Goal: Check status: Check status

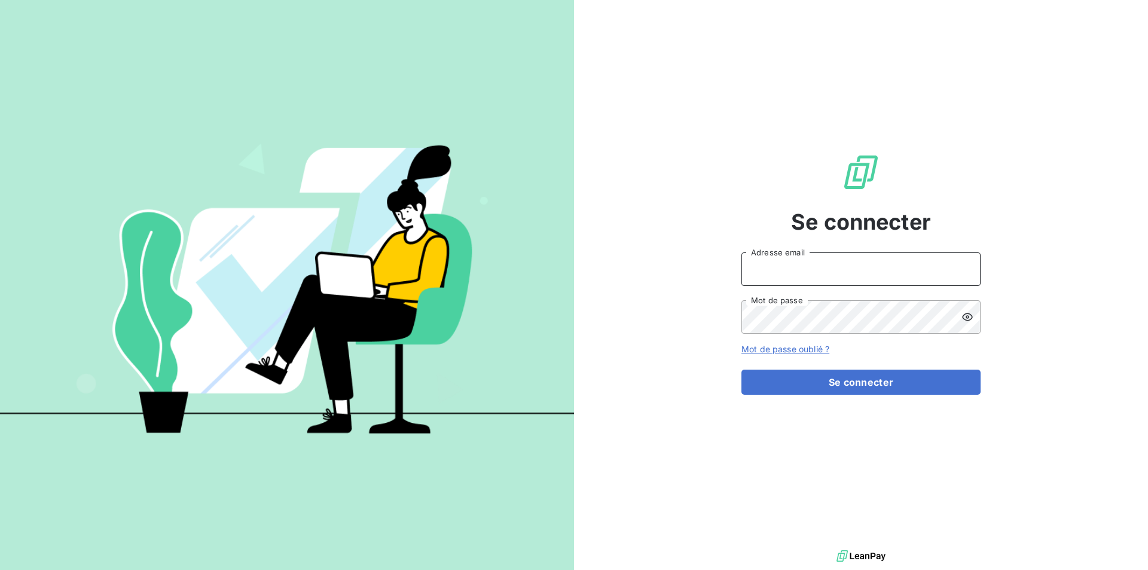
click at [825, 273] on input "Adresse email" at bounding box center [860, 268] width 239 height 33
type input "[EMAIL_ADDRESS][DOMAIN_NAME]"
click at [741, 369] on button "Se connecter" at bounding box center [860, 381] width 239 height 25
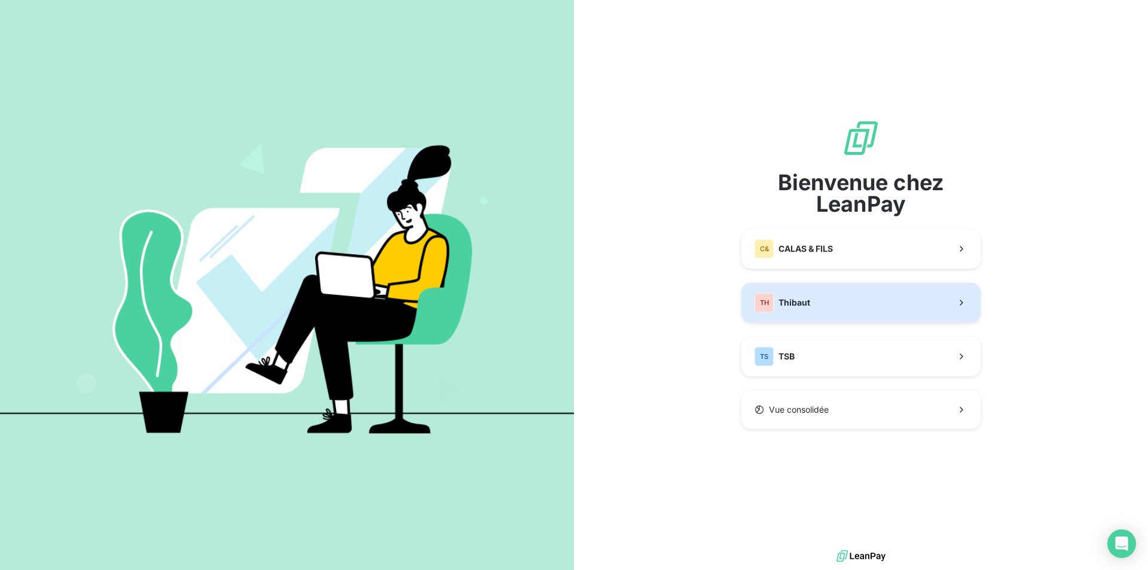
click at [923, 298] on button "TH Thibaut" at bounding box center [860, 302] width 239 height 39
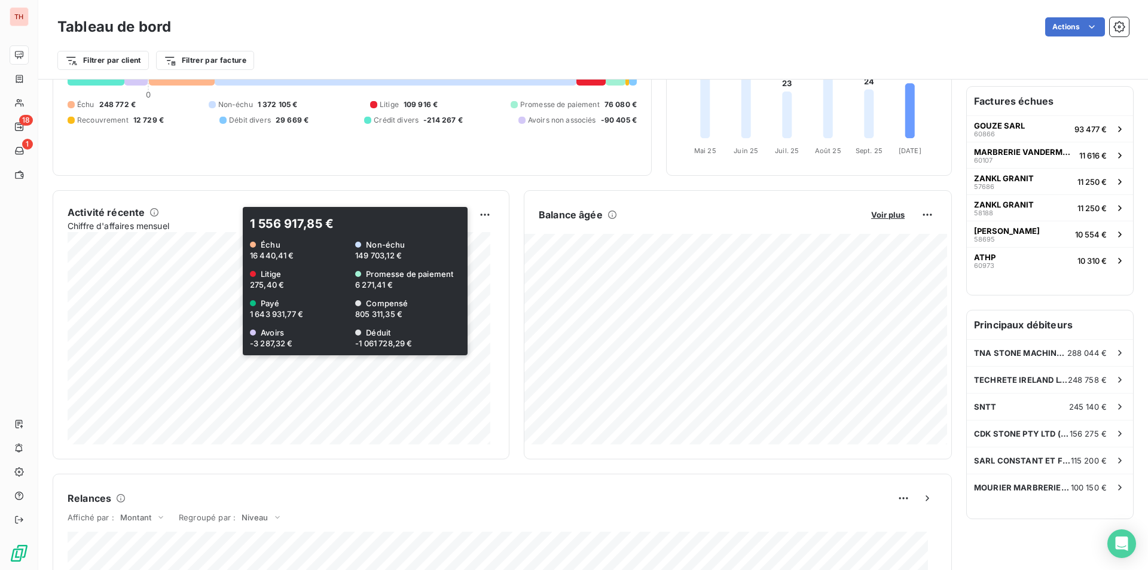
scroll to position [1, 0]
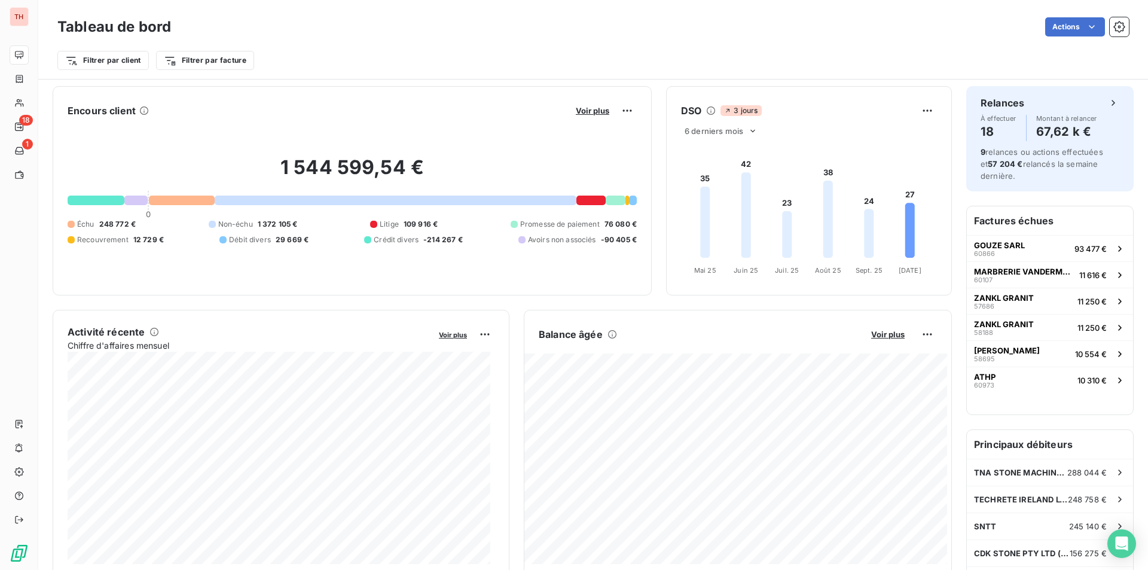
click at [182, 199] on div at bounding box center [182, 200] width 66 height 10
click at [271, 197] on div at bounding box center [396, 200] width 362 height 10
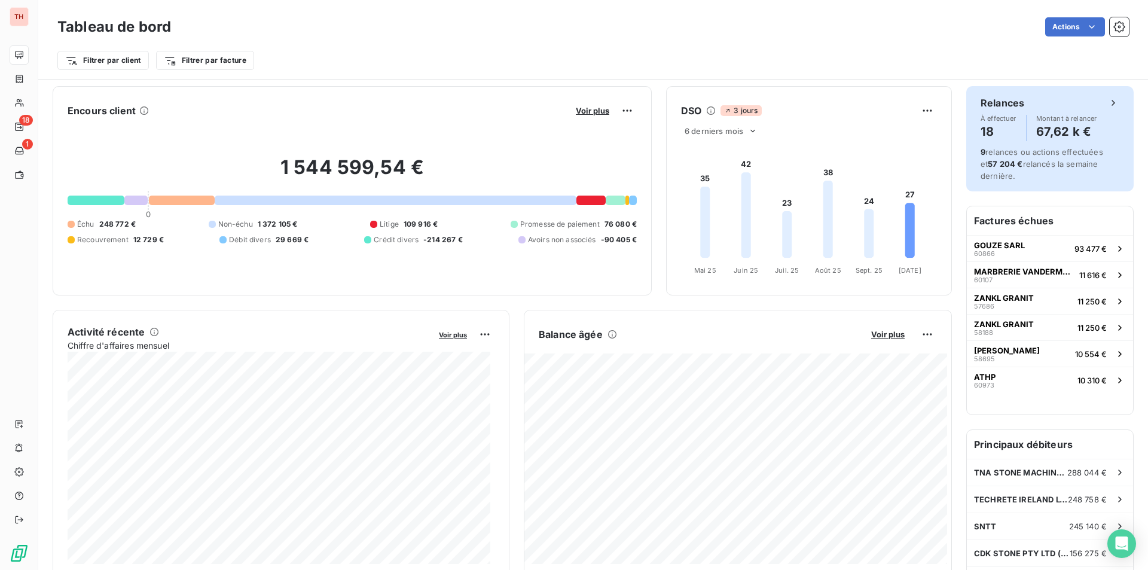
click at [1107, 98] on icon at bounding box center [1113, 103] width 12 height 12
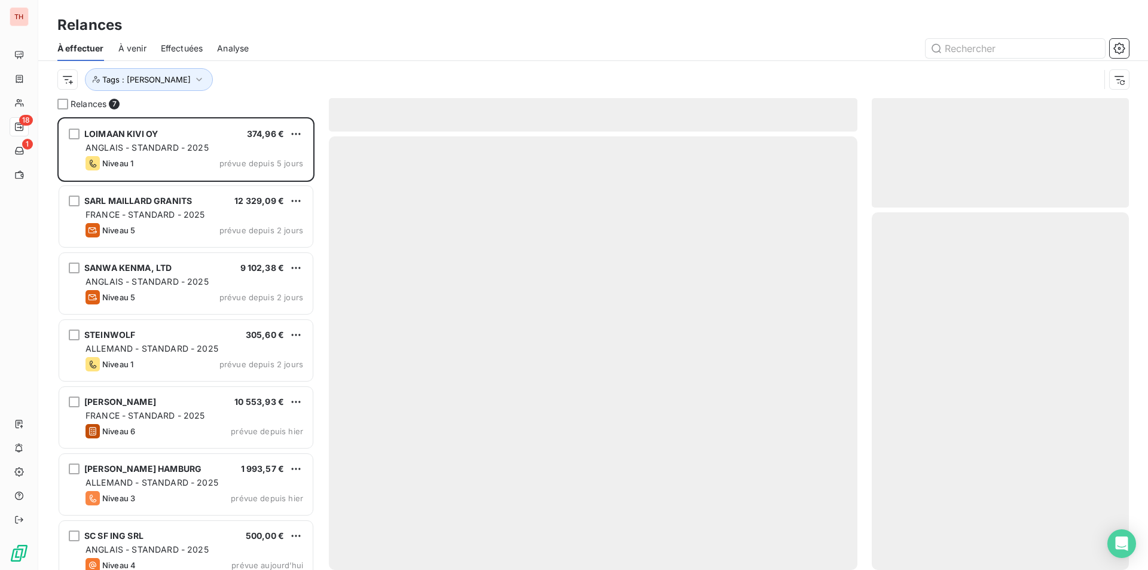
scroll to position [443, 248]
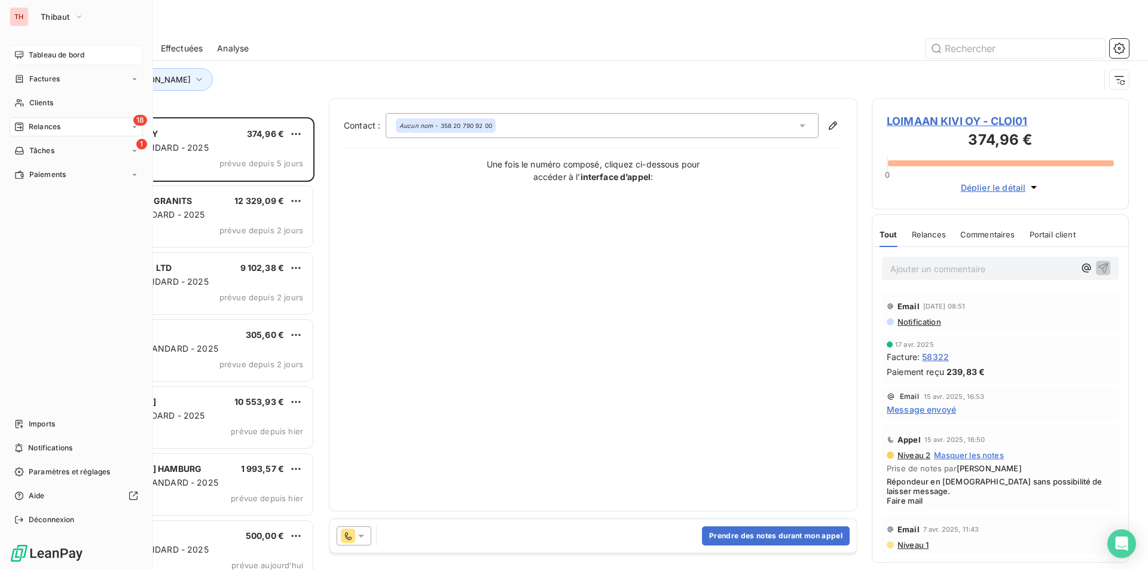
click at [39, 50] on span "Tableau de bord" at bounding box center [57, 55] width 56 height 11
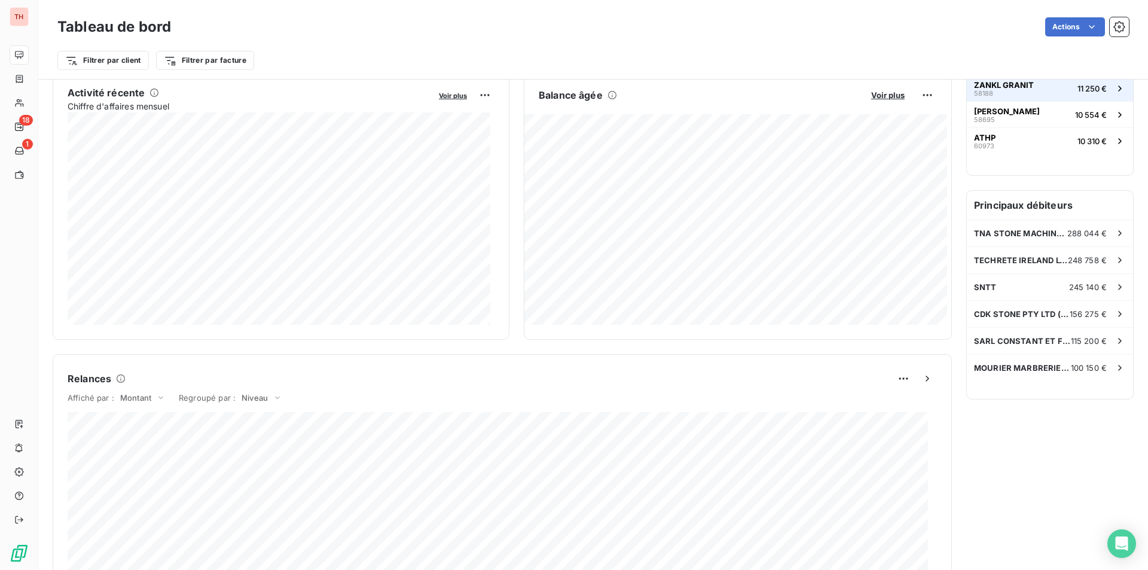
scroll to position [359, 0]
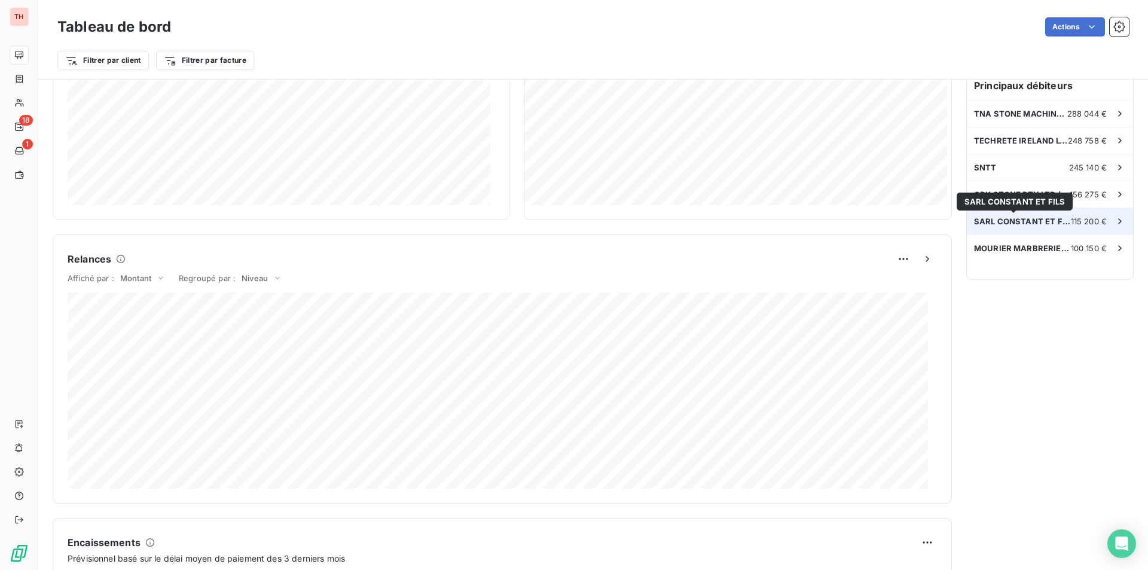
click at [1024, 217] on span "SARL CONSTANT ET FILS" at bounding box center [1022, 221] width 97 height 10
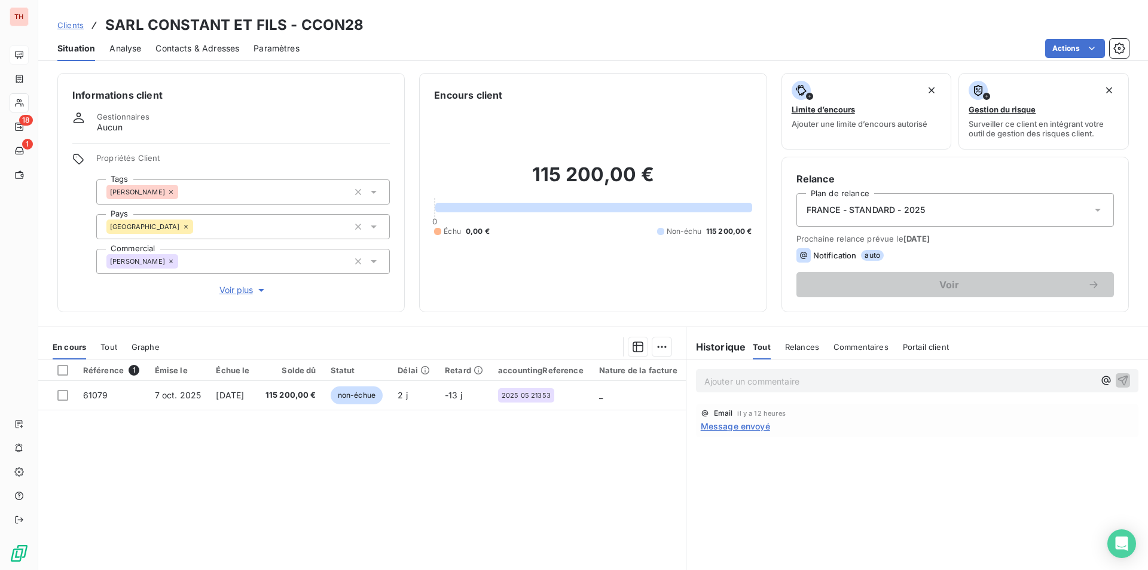
click at [217, 45] on span "Contacts & Adresses" at bounding box center [197, 48] width 84 height 12
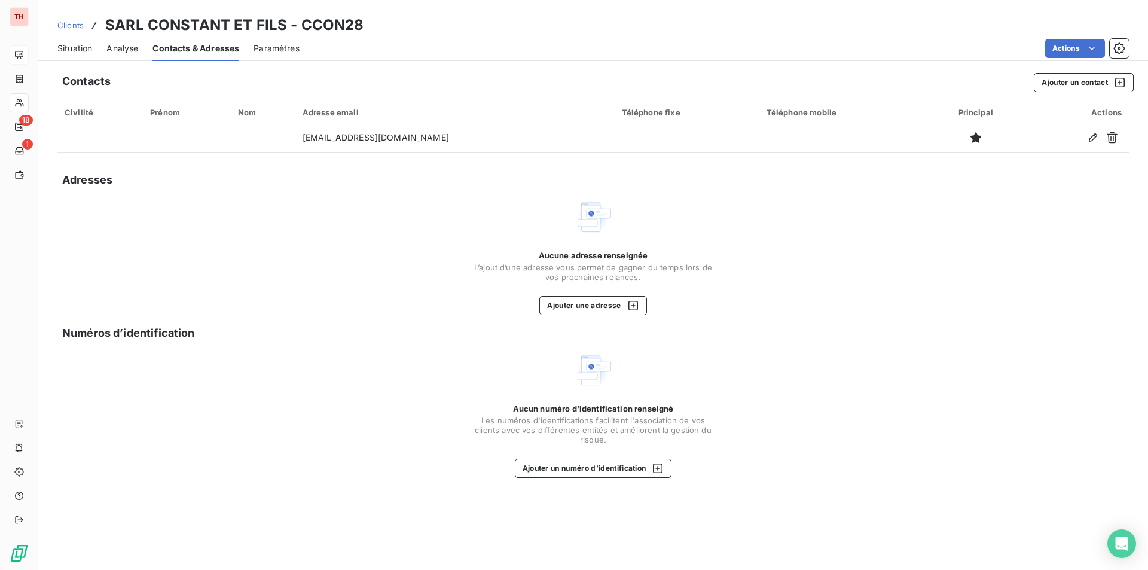
drag, startPoint x: 71, startPoint y: 48, endPoint x: 457, endPoint y: 55, distance: 386.2
click at [71, 48] on span "Situation" at bounding box center [74, 48] width 35 height 12
